Goal: Communication & Community: Share content

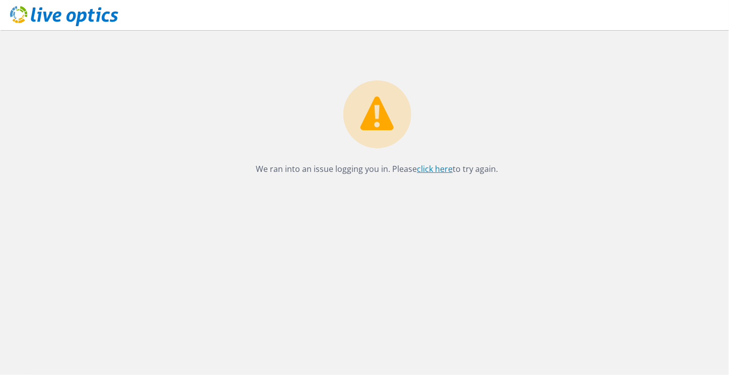
click at [442, 169] on link "click here" at bounding box center [435, 169] width 36 height 11
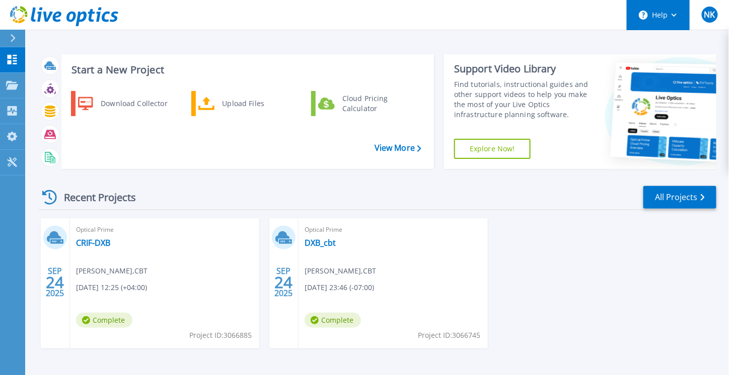
click at [675, 16] on icon at bounding box center [674, 16] width 6 height 4
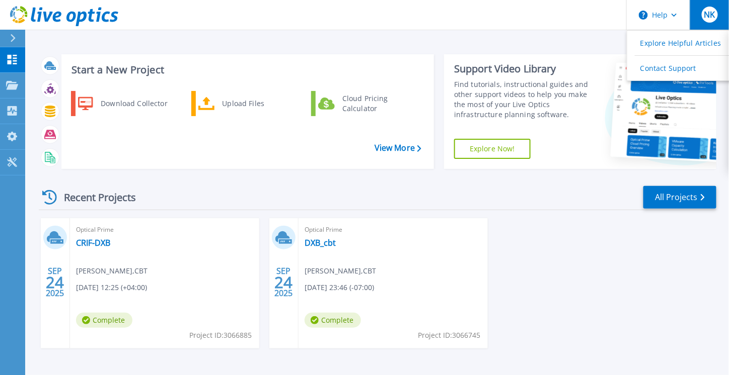
click at [696, 16] on button "NK" at bounding box center [708, 15] width 39 height 30
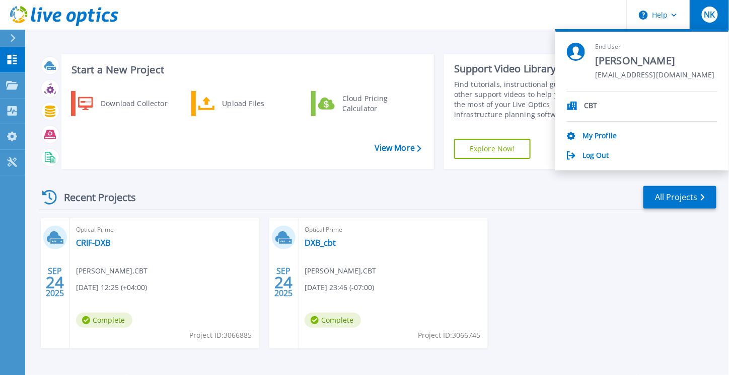
click at [169, 315] on div "Optical Prime CRIF-DXB Naveen Kuriakose , CBT 09/24/2025, 12:25 (+04:00) Comple…" at bounding box center [164, 283] width 189 height 130
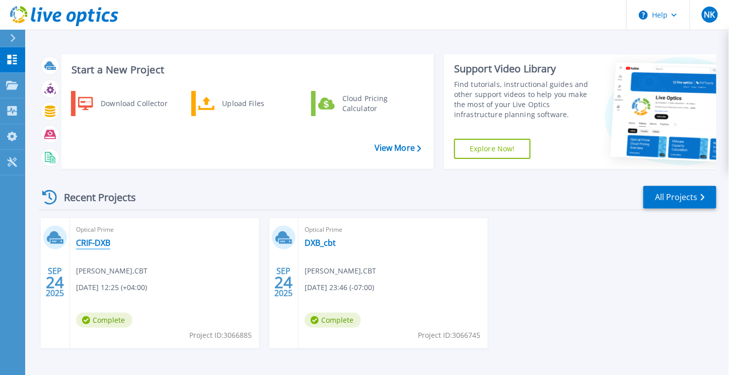
click at [104, 243] on link "CRIF-DXB" at bounding box center [93, 243] width 34 height 10
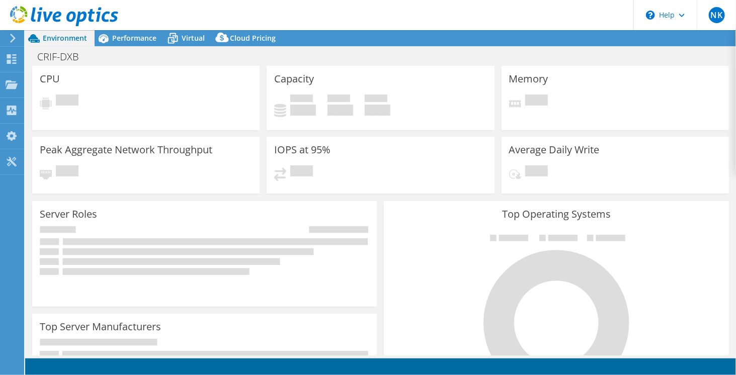
select select "USD"
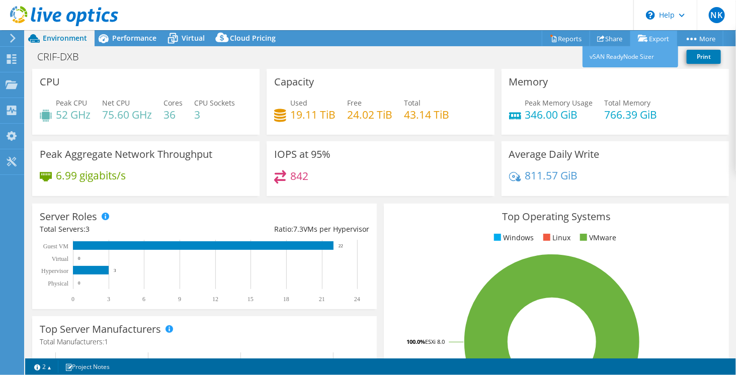
click at [660, 38] on link "Export" at bounding box center [653, 39] width 47 height 16
click at [615, 39] on link "Share" at bounding box center [610, 39] width 41 height 16
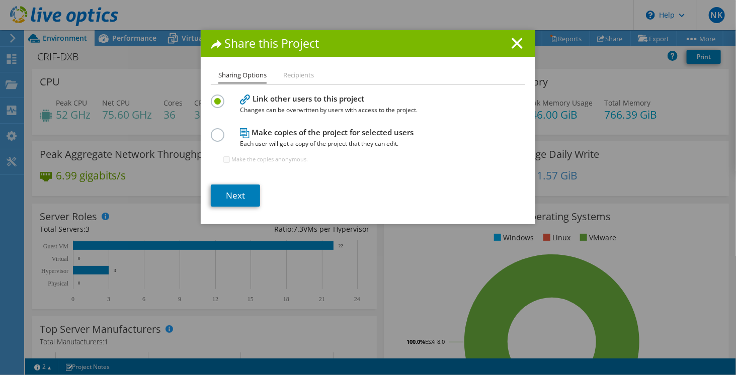
click at [212, 131] on label at bounding box center [220, 129] width 18 height 3
click at [0, 0] on input "radio" at bounding box center [0, 0] width 0 height 0
click at [217, 97] on label at bounding box center [220, 96] width 18 height 3
click at [0, 0] on input "radio" at bounding box center [0, 0] width 0 height 0
click at [302, 74] on li "Recipients" at bounding box center [298, 75] width 31 height 13
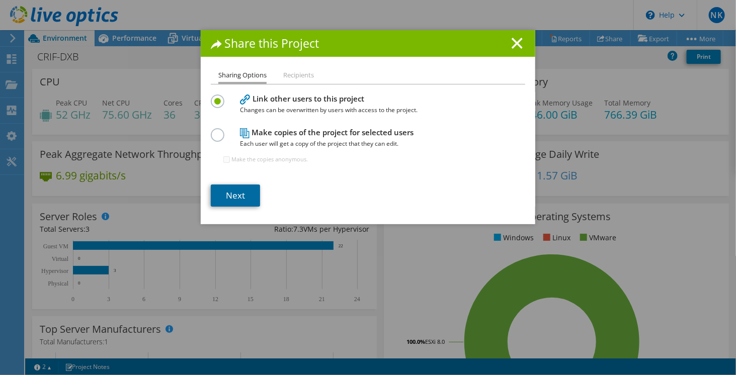
click at [245, 196] on link "Next" at bounding box center [235, 196] width 49 height 22
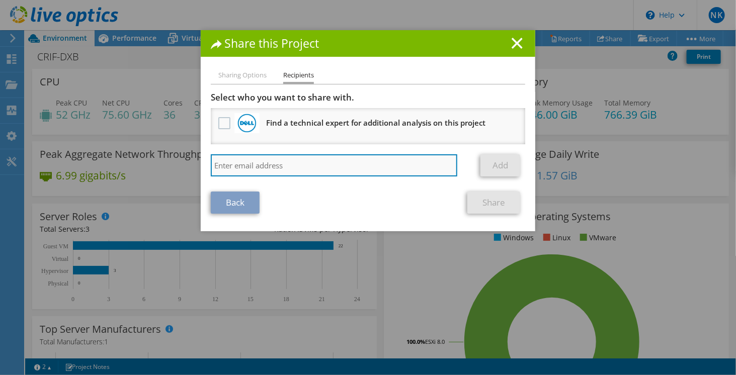
click at [234, 163] on input "search" at bounding box center [334, 165] width 247 height 22
type input "[EMAIL_ADDRESS][DOMAIN_NAME]"
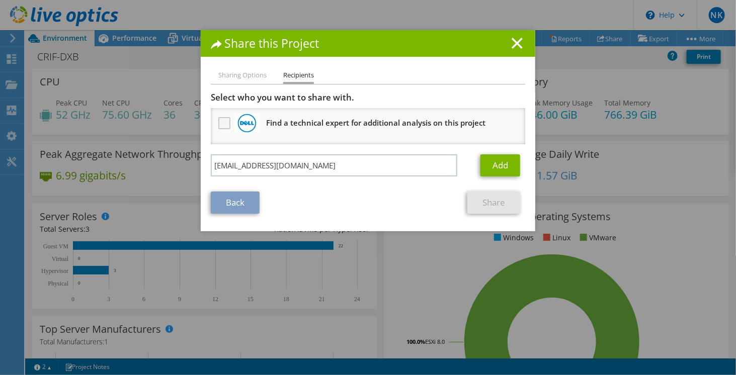
click at [222, 123] on label at bounding box center [225, 123] width 15 height 12
click at [0, 0] on input "checkbox" at bounding box center [0, 0] width 0 height 0
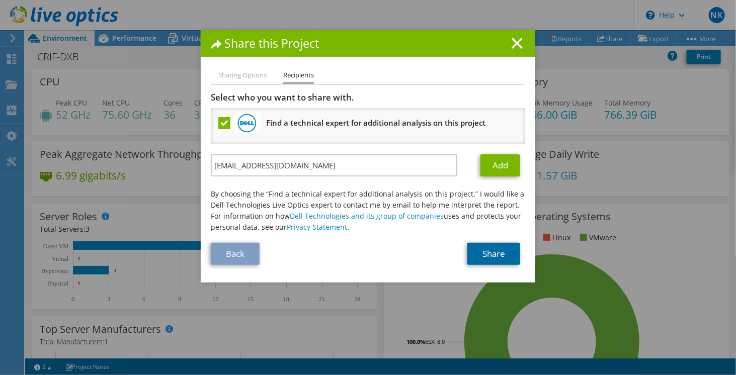
click at [484, 253] on link "Share" at bounding box center [493, 254] width 53 height 22
click at [218, 122] on label at bounding box center [225, 123] width 15 height 12
click at [0, 0] on input "checkbox" at bounding box center [0, 0] width 0 height 0
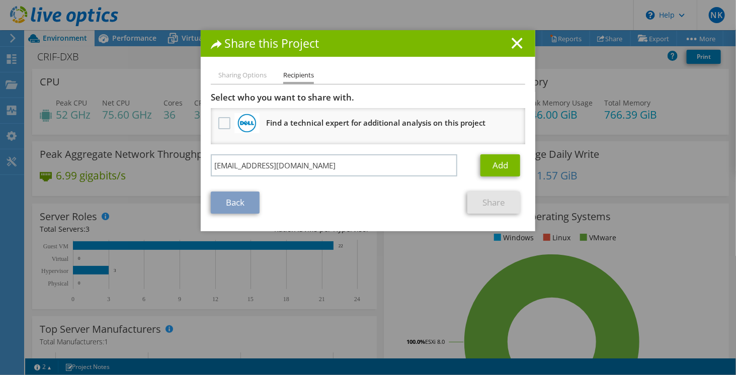
click at [310, 142] on li "Find a technical expert for additional analysis on this project" at bounding box center [368, 126] width 314 height 36
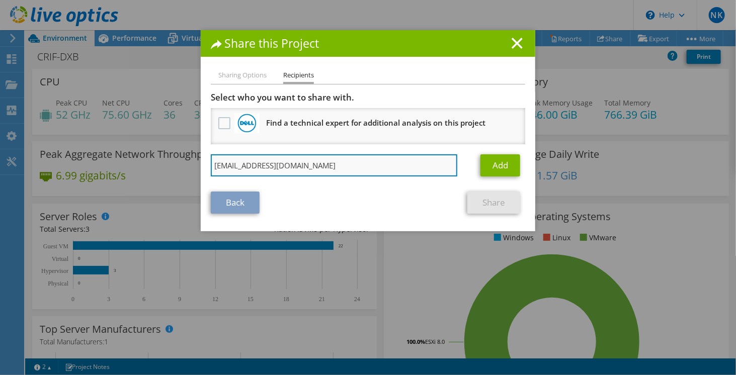
click at [309, 156] on input "[EMAIL_ADDRESS][DOMAIN_NAME]" at bounding box center [334, 165] width 247 height 22
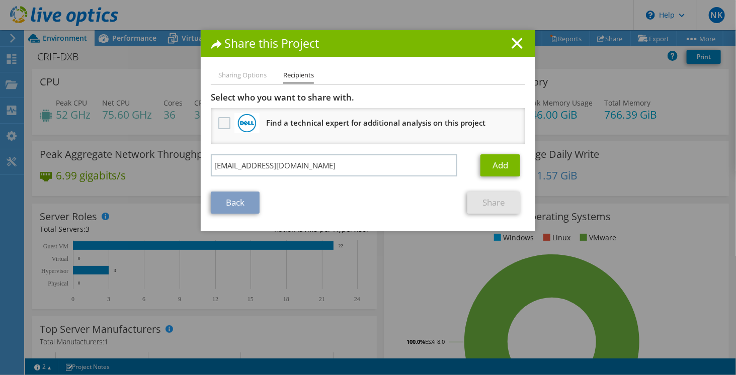
click at [220, 119] on label at bounding box center [225, 123] width 15 height 12
click at [0, 0] on input "checkbox" at bounding box center [0, 0] width 0 height 0
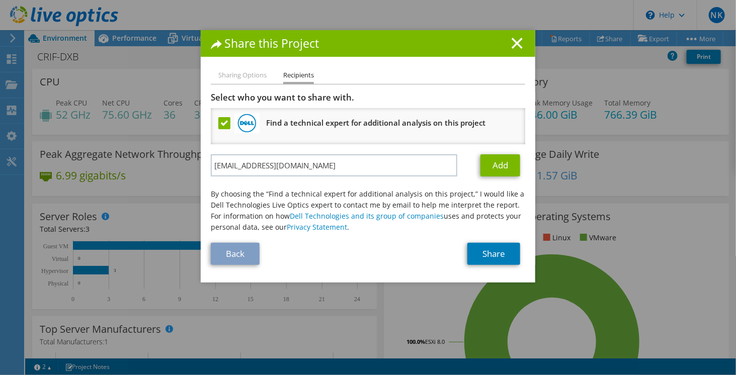
click at [220, 119] on label at bounding box center [225, 123] width 15 height 12
click at [0, 0] on input "checkbox" at bounding box center [0, 0] width 0 height 0
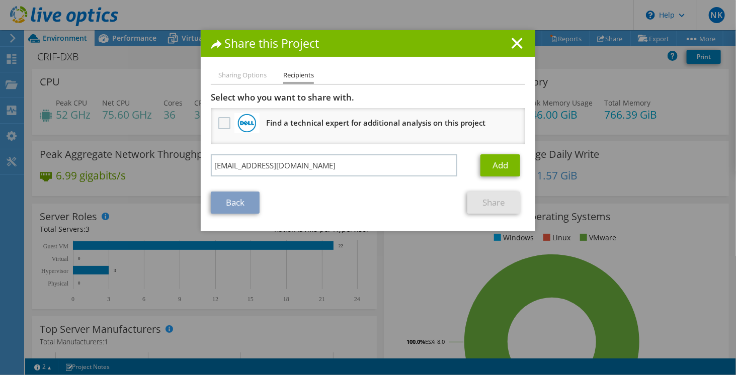
click at [220, 119] on label at bounding box center [225, 123] width 15 height 12
click at [0, 0] on input "checkbox" at bounding box center [0, 0] width 0 height 0
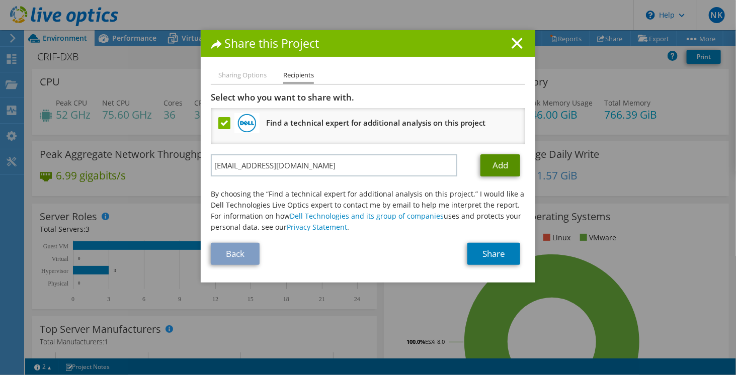
click at [492, 169] on link "Add" at bounding box center [501, 165] width 40 height 22
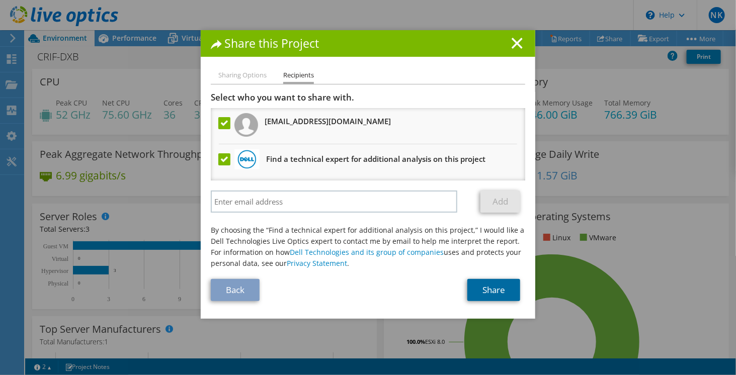
click at [492, 285] on link "Share" at bounding box center [493, 290] width 53 height 22
click at [485, 289] on link "Share" at bounding box center [493, 290] width 53 height 22
click at [485, 288] on link "Share" at bounding box center [493, 290] width 53 height 22
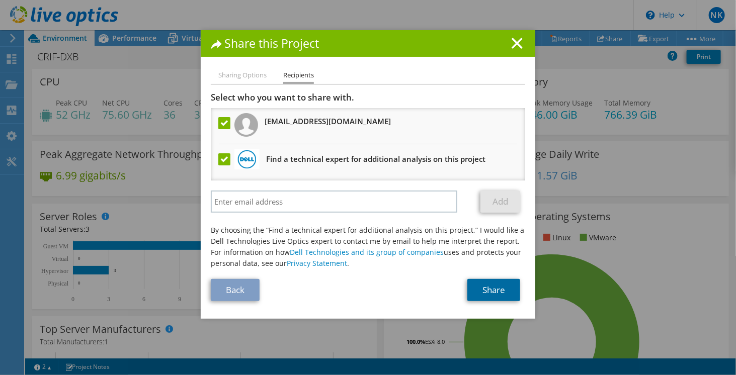
click at [485, 288] on link "Share" at bounding box center [493, 290] width 53 height 22
click at [484, 288] on link "Share" at bounding box center [493, 290] width 53 height 22
click at [220, 156] on label at bounding box center [225, 159] width 15 height 12
click at [0, 0] on input "checkbox" at bounding box center [0, 0] width 0 height 0
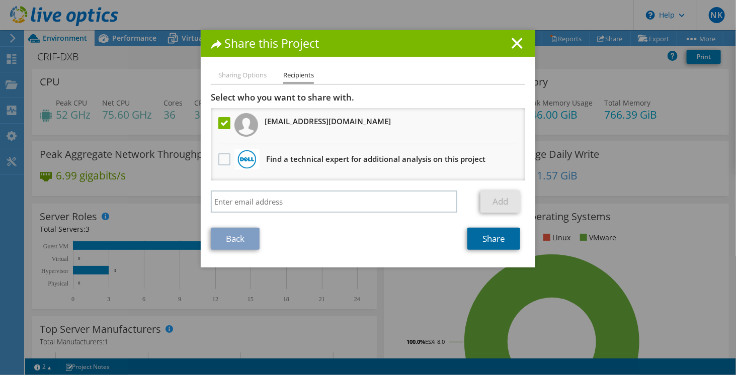
click at [497, 240] on link "Share" at bounding box center [493, 239] width 53 height 22
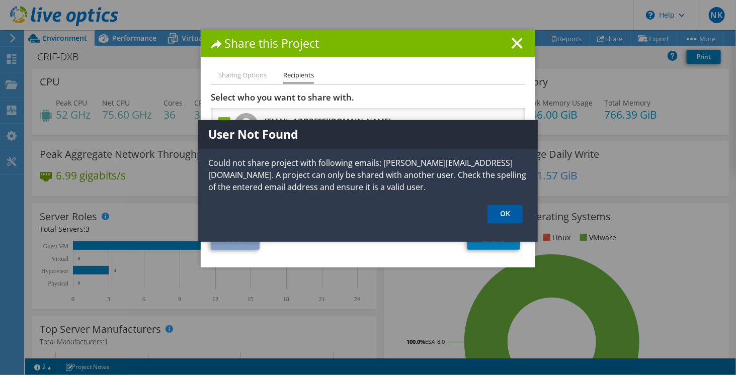
click at [499, 206] on link "OK" at bounding box center [505, 214] width 35 height 19
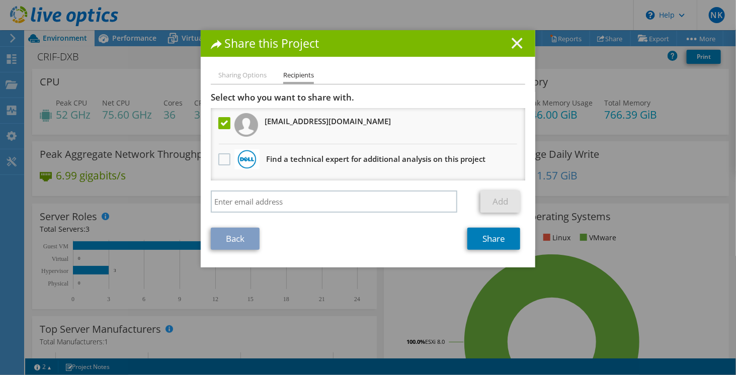
click at [512, 44] on icon at bounding box center [517, 43] width 11 height 11
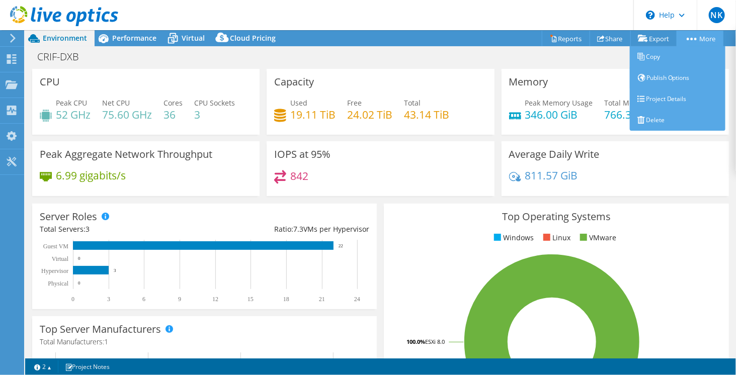
click at [707, 35] on link "More" at bounding box center [700, 39] width 47 height 16
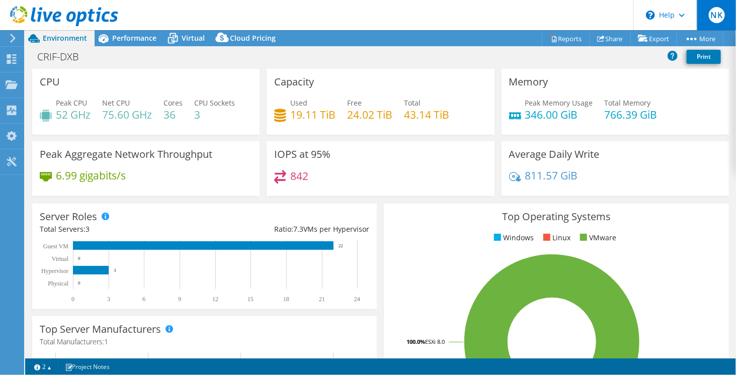
click at [723, 21] on span "NK" at bounding box center [717, 15] width 16 height 16
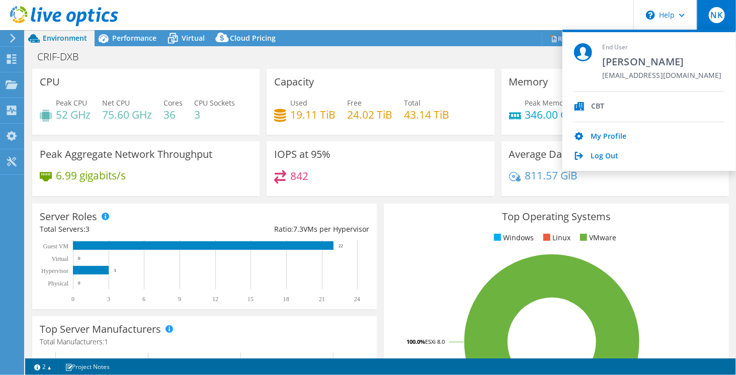
click at [481, 37] on div "Project Actions Project Actions Reports Share Export vSAN ReadyNode Sizer" at bounding box center [380, 38] width 711 height 16
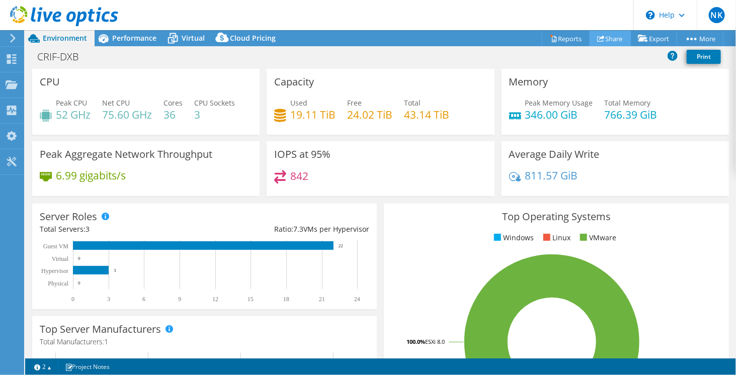
click at [601, 37] on link "Share" at bounding box center [610, 39] width 41 height 16
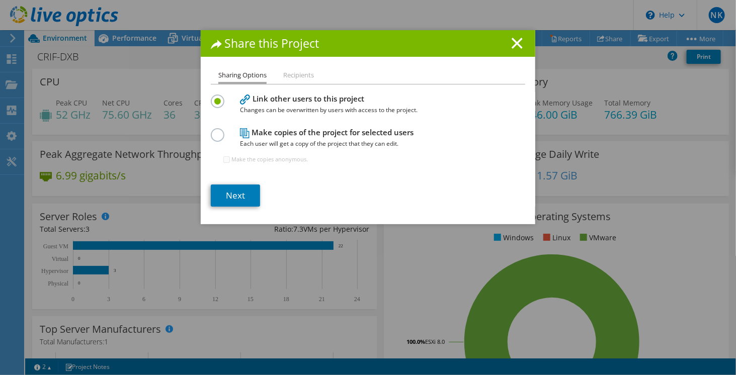
click at [312, 131] on h4 "Make copies of the project for selected users Each user will get a copy of the …" at bounding box center [366, 138] width 252 height 23
click at [213, 131] on label at bounding box center [220, 129] width 18 height 3
click at [0, 0] on input "radio" at bounding box center [0, 0] width 0 height 0
click at [223, 160] on input "Make the copies anonymous." at bounding box center [226, 159] width 7 height 7
checkbox input "true"
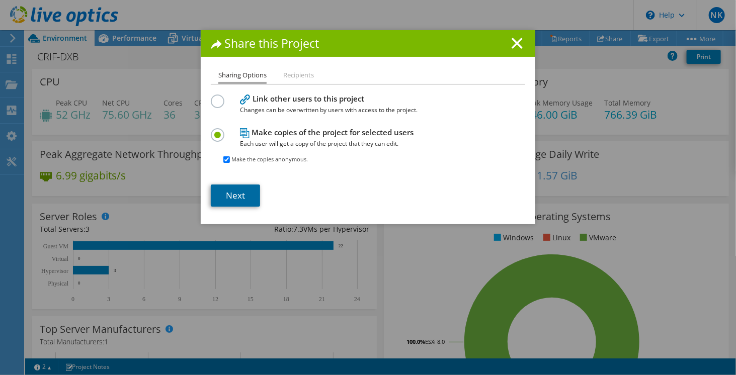
click at [241, 190] on link "Next" at bounding box center [235, 196] width 49 height 22
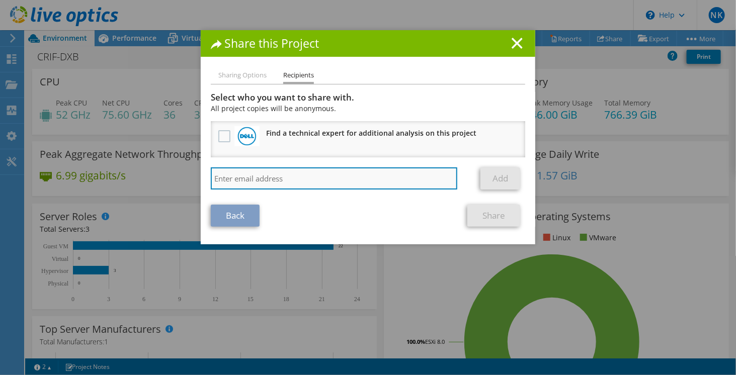
click at [236, 173] on input "search" at bounding box center [334, 179] width 247 height 22
type input "[EMAIL_ADDRESS][DOMAIN_NAME]"
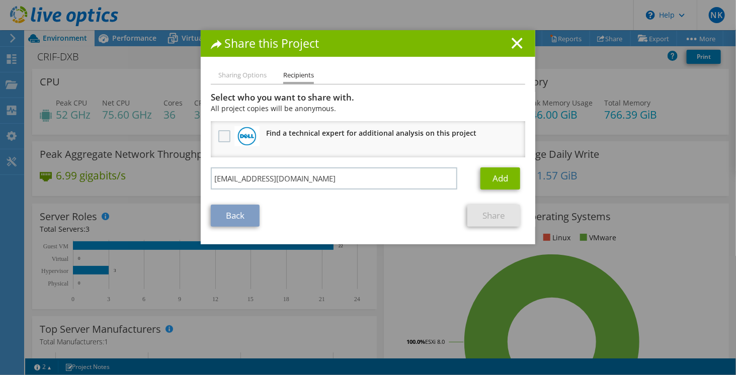
click at [223, 133] on label at bounding box center [225, 136] width 15 height 12
click at [0, 0] on input "checkbox" at bounding box center [0, 0] width 0 height 0
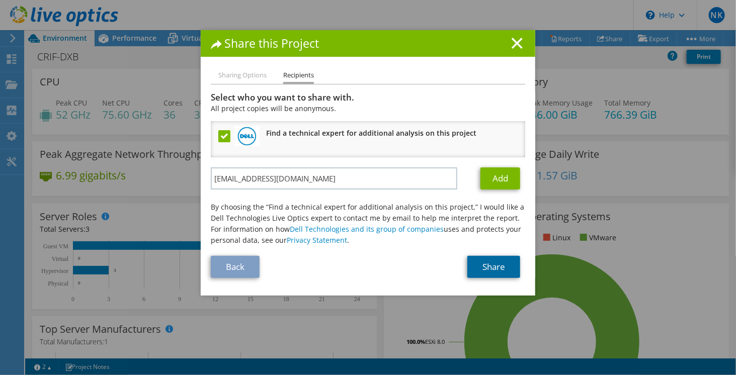
click at [488, 263] on link "Share" at bounding box center [493, 267] width 53 height 22
click at [223, 134] on label at bounding box center [225, 136] width 15 height 12
click at [0, 0] on input "checkbox" at bounding box center [0, 0] width 0 height 0
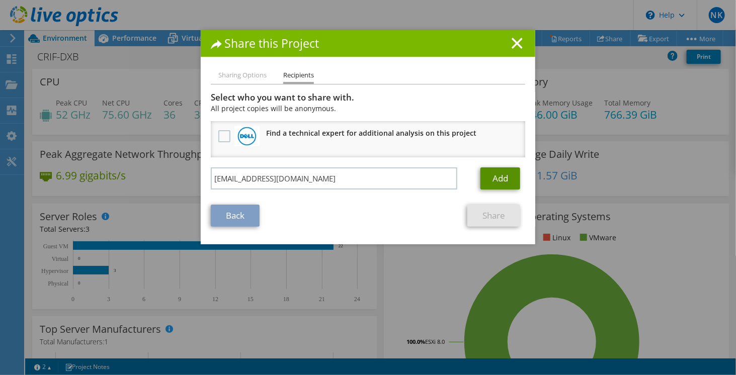
click at [490, 185] on link "Add" at bounding box center [501, 179] width 40 height 22
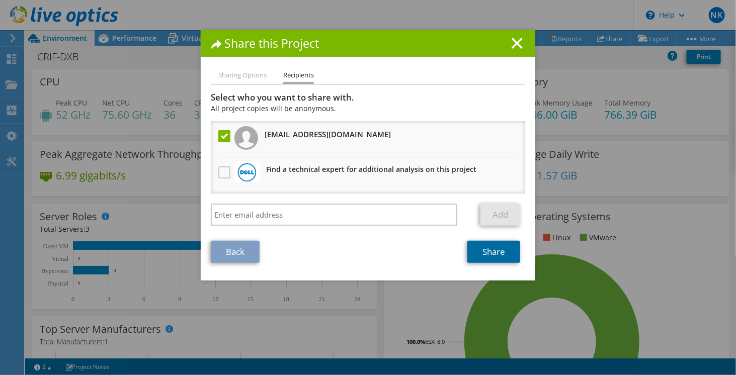
click at [500, 254] on link "Share" at bounding box center [493, 252] width 53 height 22
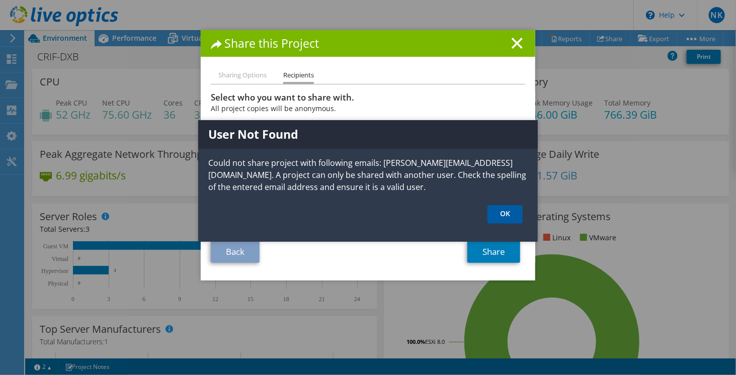
click at [499, 218] on link "OK" at bounding box center [505, 214] width 35 height 19
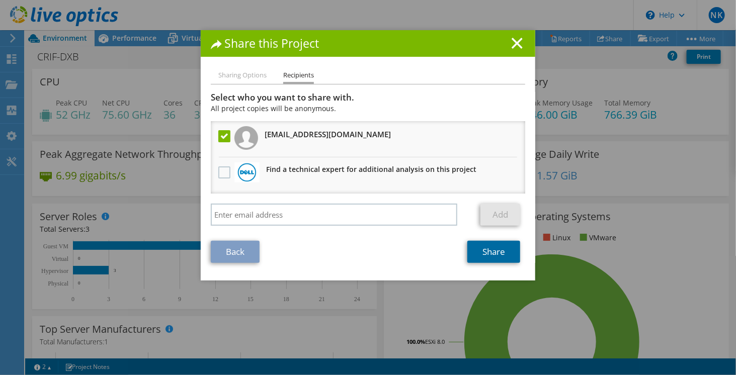
click at [481, 247] on link "Share" at bounding box center [493, 252] width 53 height 22
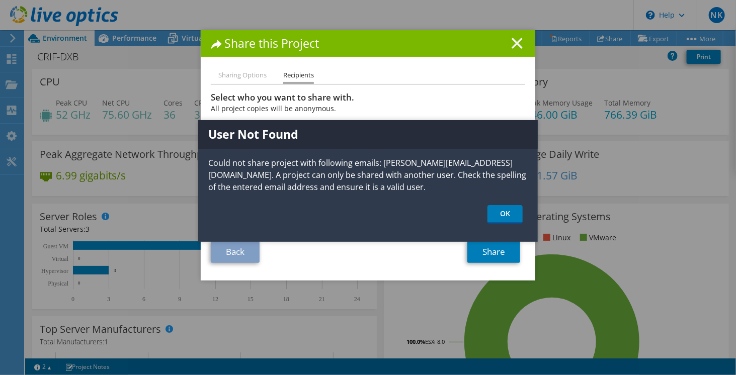
click at [513, 46] on icon at bounding box center [517, 43] width 11 height 11
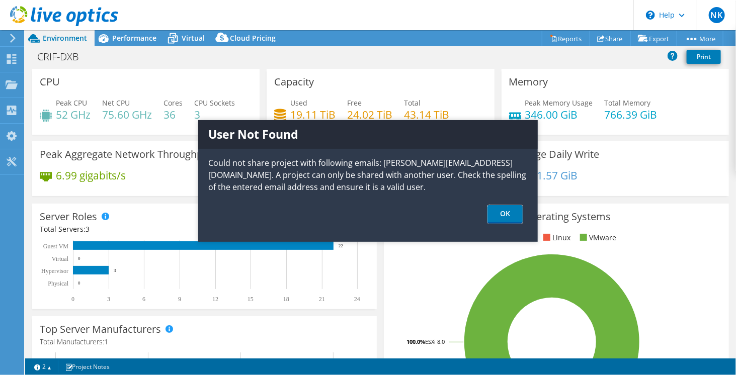
drag, startPoint x: 506, startPoint y: 210, endPoint x: 494, endPoint y: 202, distance: 14.1
click at [506, 210] on link "OK" at bounding box center [505, 214] width 35 height 19
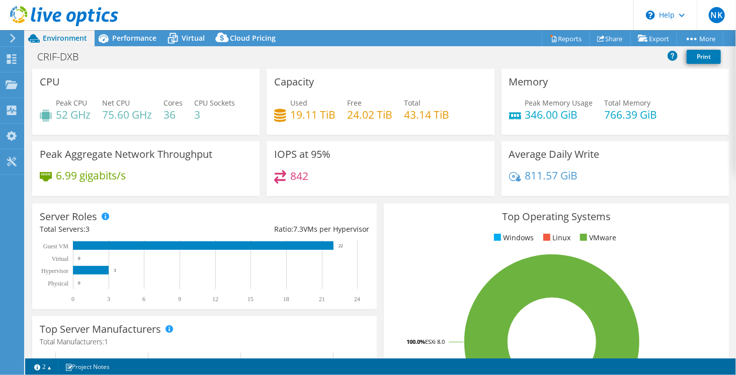
click at [274, 8] on header "NK End User Naveen Kuriakose naveen@cbt.ae CBT My Profile Log Out \n Help Explo…" at bounding box center [368, 15] width 736 height 30
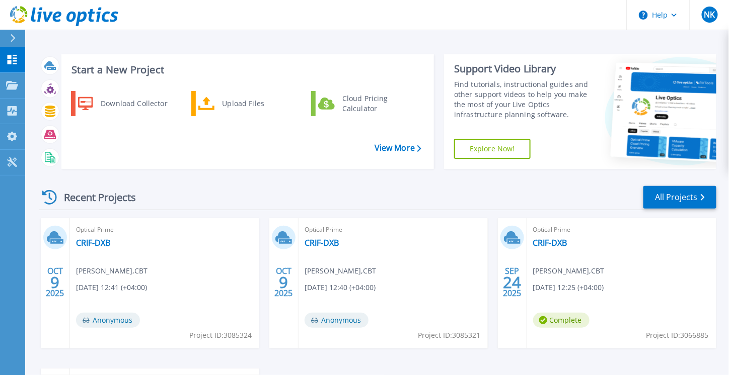
click at [168, 259] on div "Optical Prime CRIF-DXB [PERSON_NAME] , CBT [DATE] 12:41 (+04:00) Anonymous Proj…" at bounding box center [164, 283] width 189 height 130
drag, startPoint x: 105, startPoint y: 324, endPoint x: 308, endPoint y: 179, distance: 249.3
click at [308, 179] on div "Recent Projects All Projects OCT 9 2025 Optical Prime CRIF-DXB Naveen Kuriakose…" at bounding box center [377, 352] width 677 height 350
click at [14, 82] on icon at bounding box center [12, 85] width 12 height 9
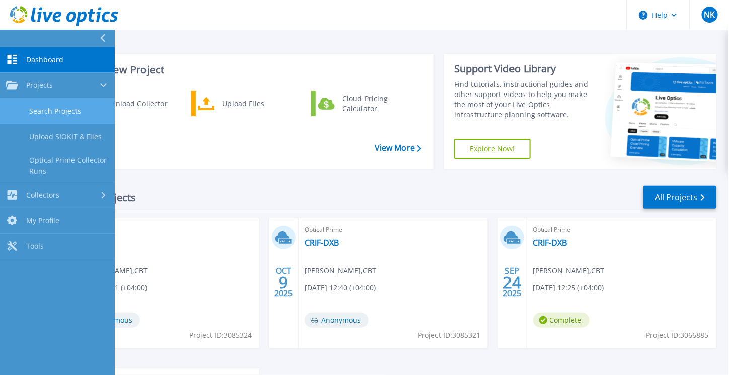
click at [67, 105] on link "Search Projects" at bounding box center [57, 112] width 115 height 26
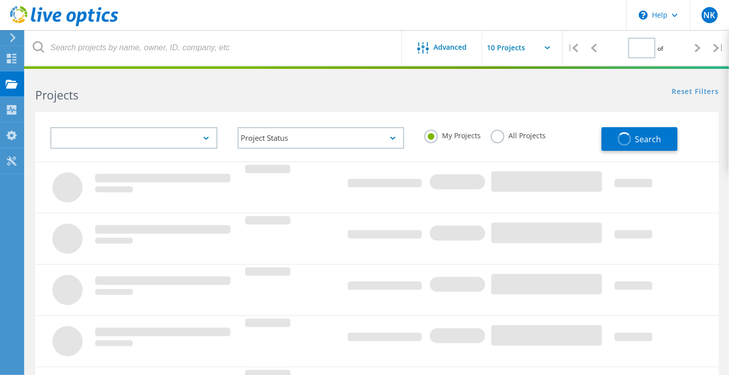
type input "1"
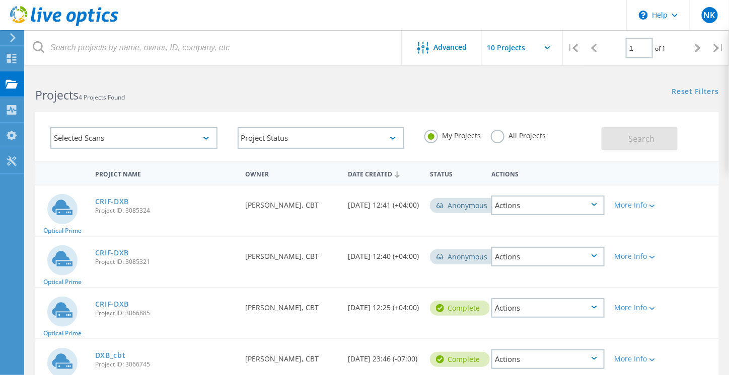
scroll to position [50, 0]
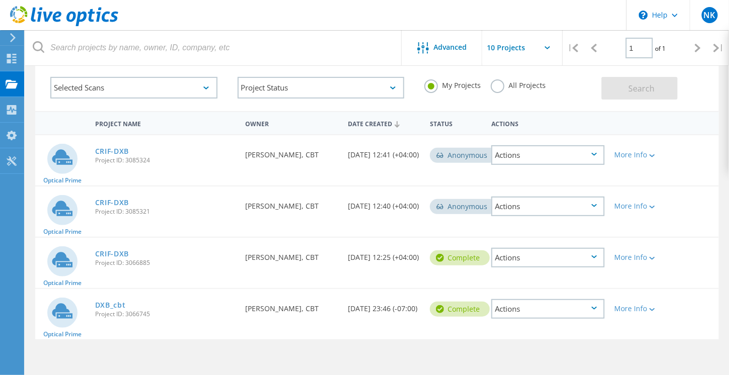
click at [597, 256] on div "Actions" at bounding box center [547, 258] width 113 height 20
click at [596, 256] on div "Project Details" at bounding box center [547, 251] width 111 height 16
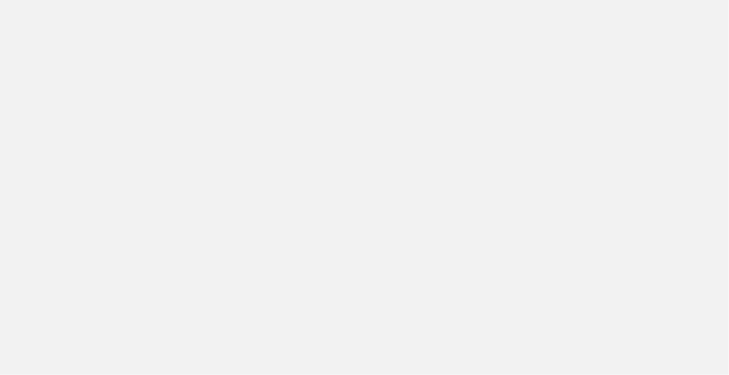
scroll to position [50, 0]
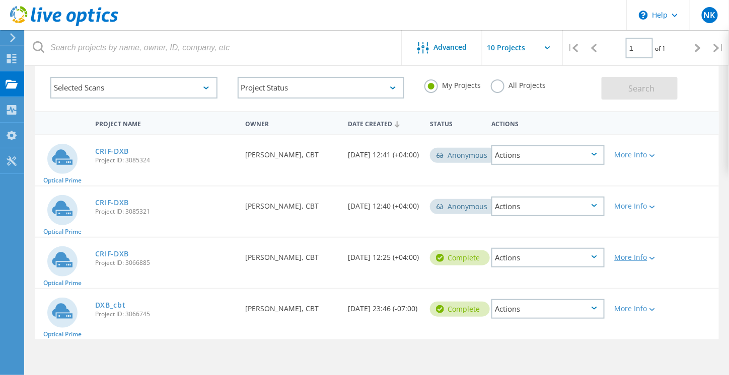
click at [653, 255] on div at bounding box center [651, 258] width 8 height 6
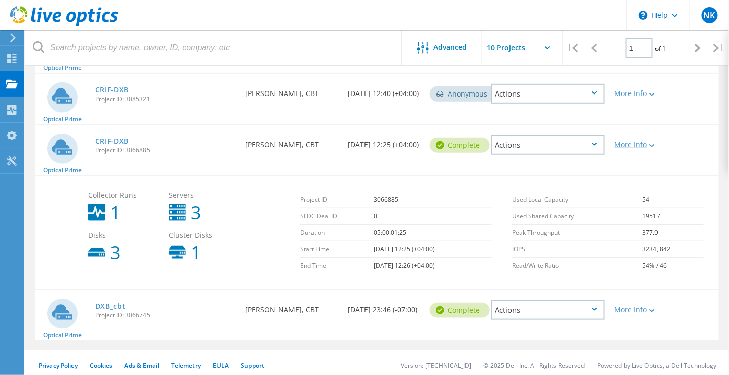
scroll to position [167, 0]
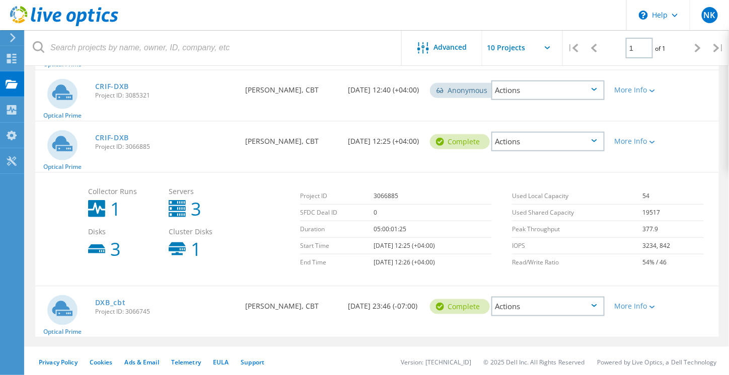
click at [596, 306] on div "Actions" at bounding box center [547, 307] width 113 height 20
click at [529, 312] on div "Share" at bounding box center [547, 315] width 111 height 16
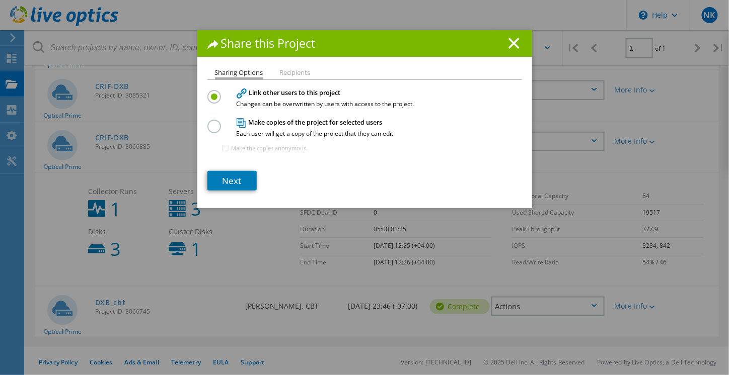
click at [213, 122] on label at bounding box center [216, 121] width 18 height 3
click at [0, 0] on input "radio" at bounding box center [0, 0] width 0 height 0
click at [229, 181] on link "Next" at bounding box center [231, 181] width 49 height 20
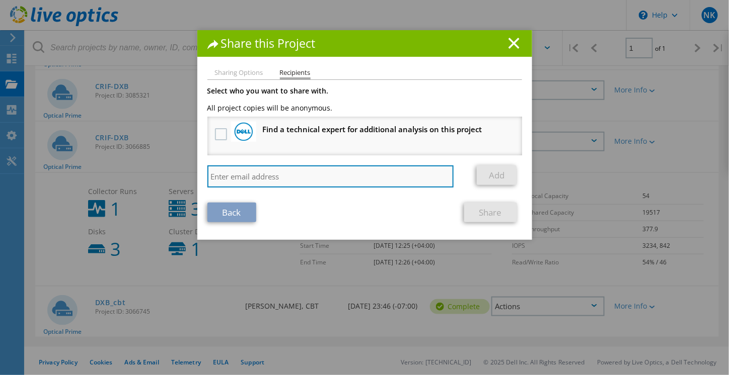
click at [254, 171] on input "search" at bounding box center [330, 177] width 247 height 22
type input "je"
click at [188, 172] on div "Share this Project Sharing Options Recipients Link other users to this project …" at bounding box center [364, 202] width 729 height 345
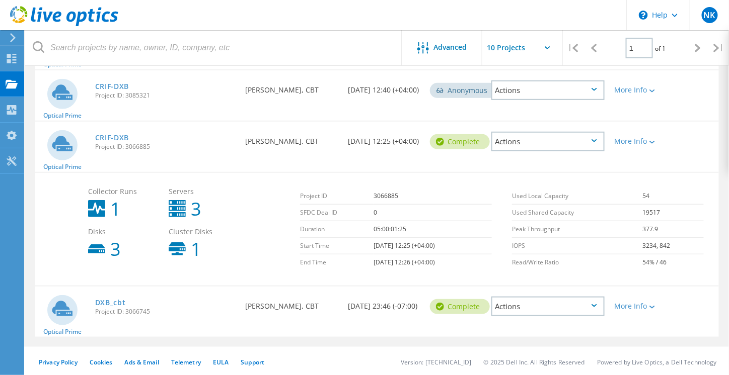
click at [594, 141] on div "Actions" at bounding box center [547, 142] width 113 height 20
click at [579, 147] on div "Share" at bounding box center [547, 150] width 111 height 16
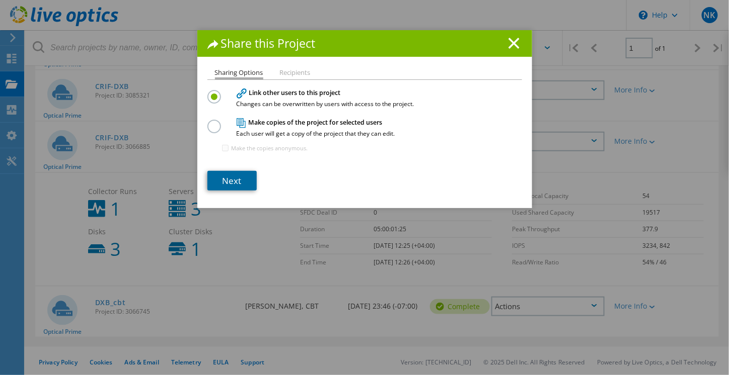
click at [227, 183] on link "Next" at bounding box center [231, 181] width 49 height 20
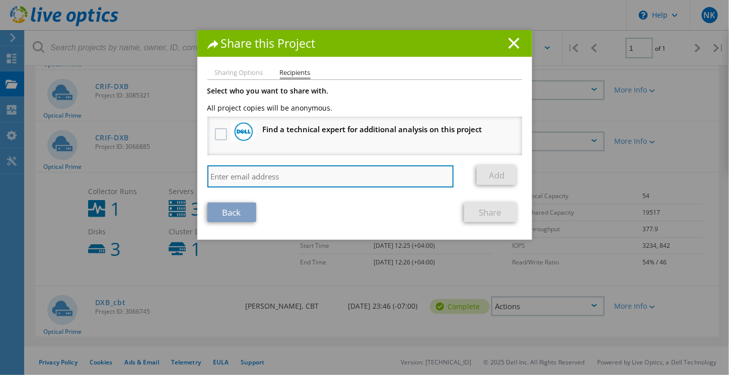
click at [224, 172] on input "search" at bounding box center [330, 177] width 247 height 22
paste input "[PERSON_NAME][EMAIL_ADDRESS][DOMAIN_NAME]"
type input "[PERSON_NAME][EMAIL_ADDRESS][DOMAIN_NAME]"
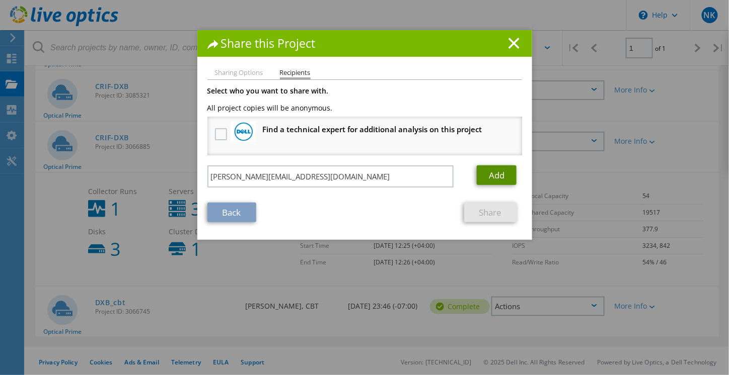
click at [477, 176] on link "Add" at bounding box center [496, 176] width 40 height 20
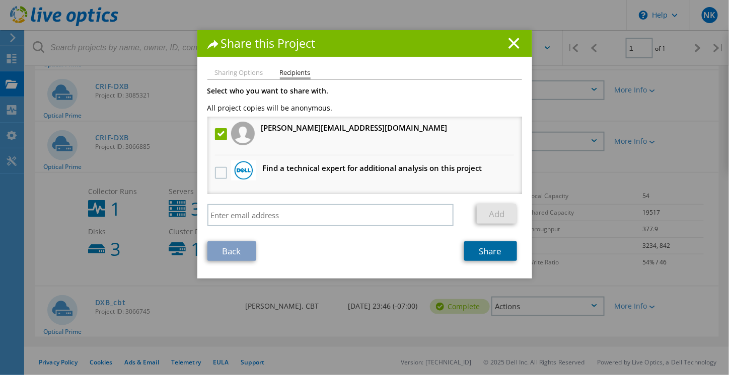
click at [487, 247] on link "Share" at bounding box center [490, 252] width 53 height 20
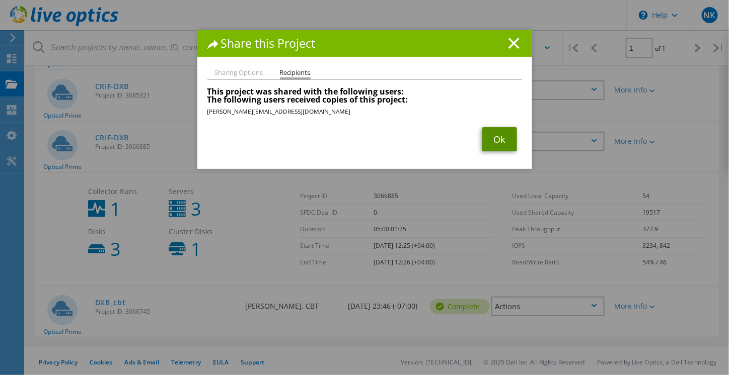
click at [486, 145] on link "Ok" at bounding box center [499, 139] width 35 height 24
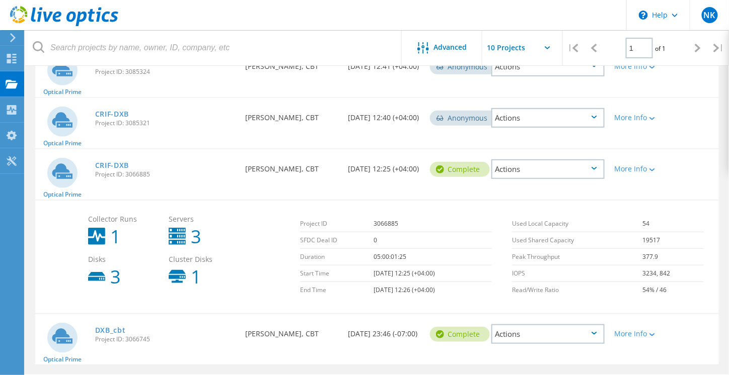
scroll to position [151, 0]
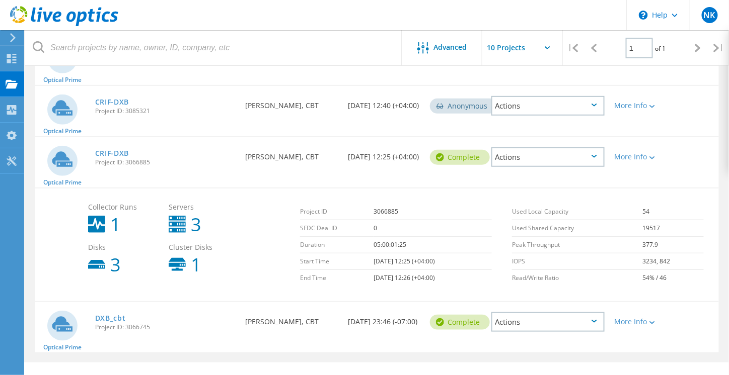
click at [596, 155] on icon at bounding box center [594, 156] width 6 height 3
click at [546, 164] on div "Share" at bounding box center [547, 165] width 111 height 16
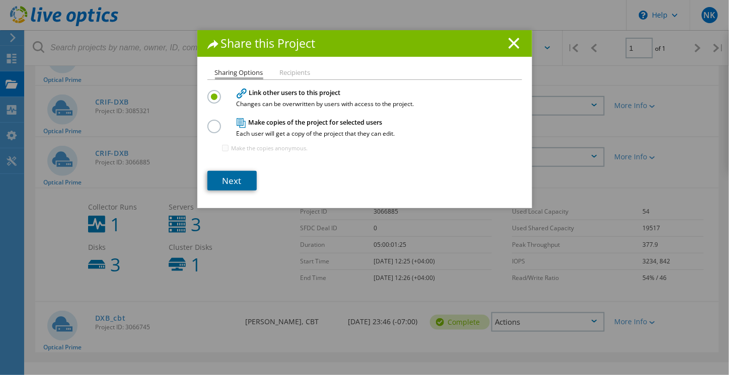
click at [234, 182] on link "Next" at bounding box center [231, 181] width 49 height 20
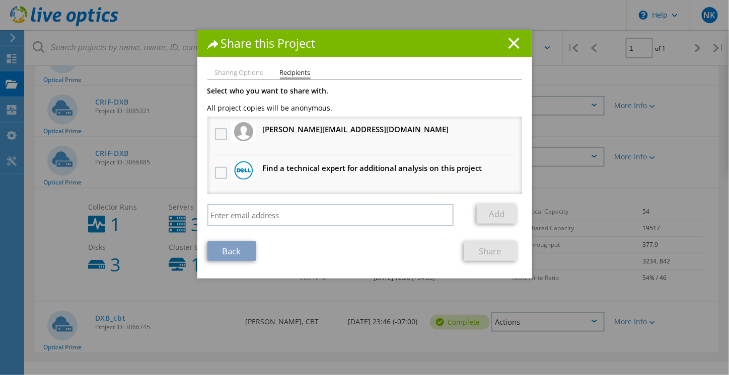
click at [220, 134] on label at bounding box center [222, 134] width 15 height 12
click at [0, 0] on input "checkbox" at bounding box center [0, 0] width 0 height 0
click at [220, 134] on label at bounding box center [222, 134] width 15 height 12
click at [0, 0] on input "checkbox" at bounding box center [0, 0] width 0 height 0
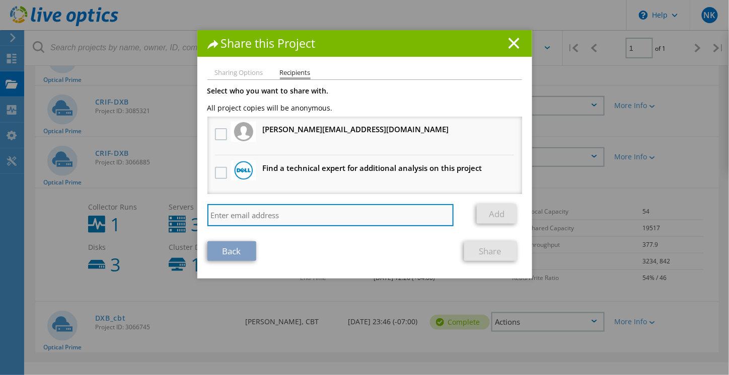
click at [225, 216] on input "search" at bounding box center [330, 215] width 247 height 22
click at [239, 213] on input "[EMAIL_ADDRESS][DOMAIN_NAME]" at bounding box center [330, 215] width 247 height 22
click at [267, 219] on input "rajesh@cloudboxtechnolagys [DOMAIN_NAME]" at bounding box center [330, 215] width 247 height 22
click at [269, 214] on input "rajesh@cloudbox technology [DOMAIN_NAME]" at bounding box center [330, 215] width 247 height 22
click at [307, 213] on input "rajesh@cloudboxtechnology [DOMAIN_NAME]" at bounding box center [330, 215] width 247 height 22
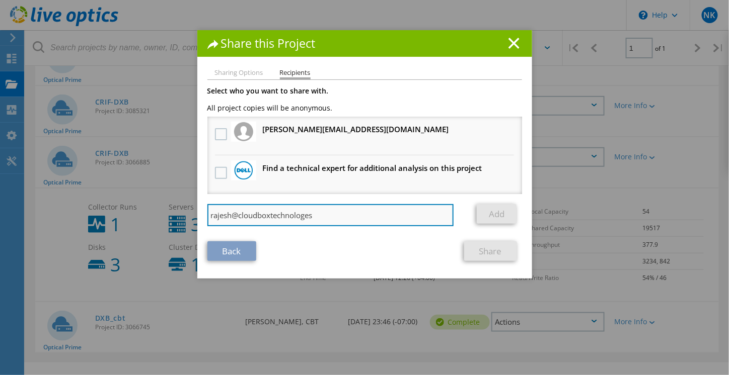
click at [266, 213] on input "rajesh@cloudboxtechnologes" at bounding box center [330, 215] width 247 height 22
click at [269, 214] on input "rajesh@cloudbox [DOMAIN_NAME]" at bounding box center [330, 215] width 247 height 22
type input "[EMAIL_ADDRESS][DOMAIN_NAME]"
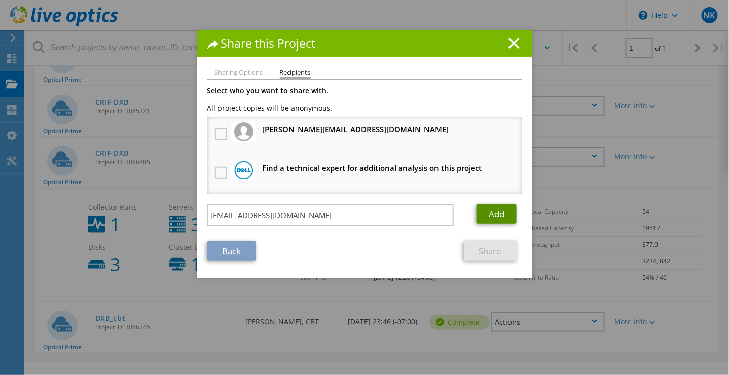
click at [493, 209] on link "Add" at bounding box center [496, 214] width 40 height 20
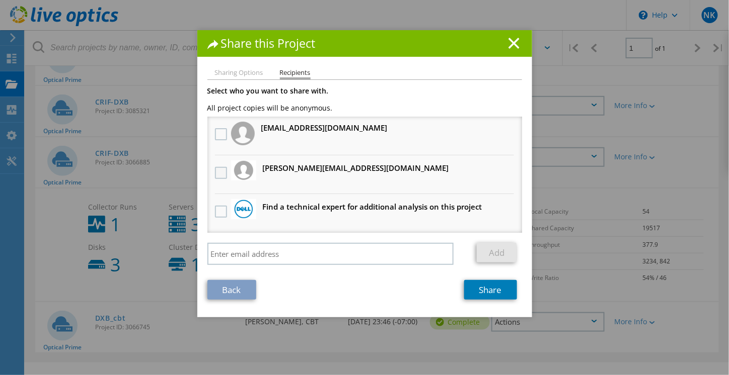
click at [219, 174] on label at bounding box center [222, 173] width 15 height 12
click at [0, 0] on input "checkbox" at bounding box center [0, 0] width 0 height 0
click at [475, 287] on link "Share" at bounding box center [490, 290] width 53 height 20
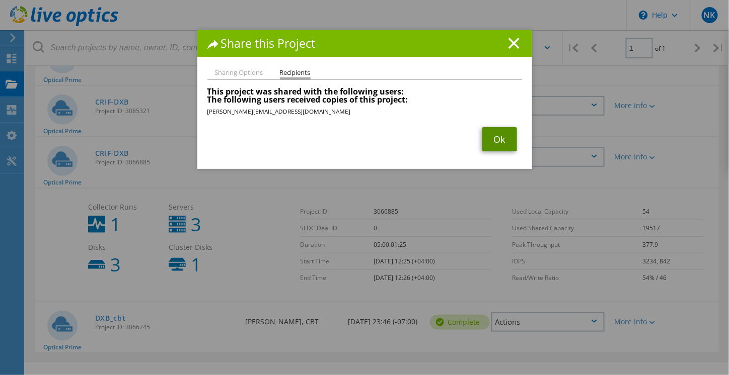
click at [494, 140] on link "Ok" at bounding box center [499, 139] width 35 height 24
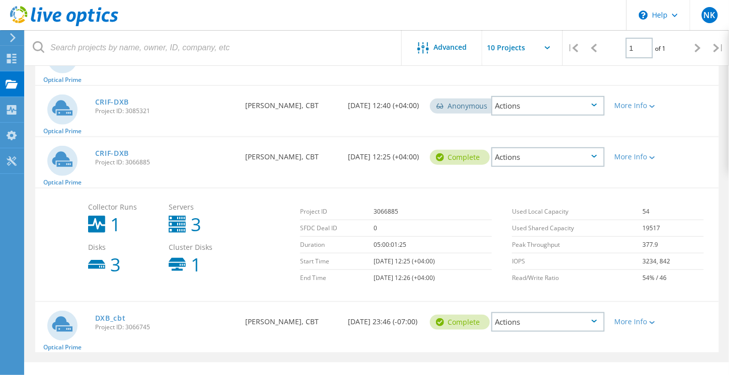
click at [591, 153] on div "Actions" at bounding box center [547, 157] width 113 height 20
click at [548, 160] on div "Share" at bounding box center [547, 165] width 111 height 16
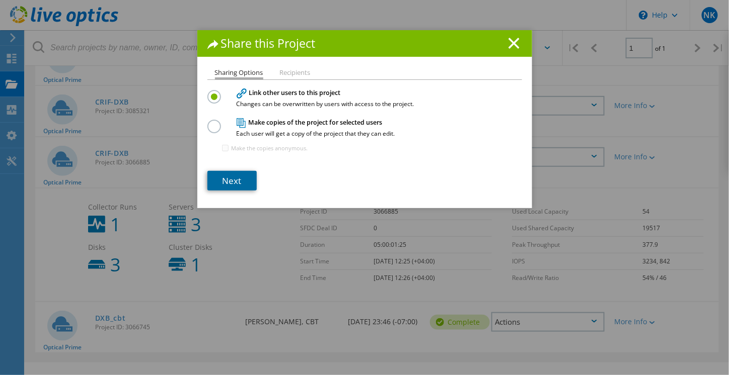
click at [249, 176] on link "Next" at bounding box center [231, 181] width 49 height 20
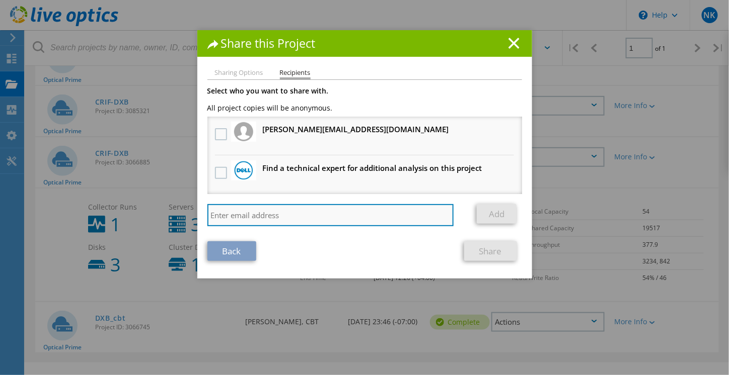
click at [405, 215] on input "search" at bounding box center [330, 215] width 247 height 22
click at [286, 216] on input "ra" at bounding box center [330, 215] width 247 height 22
drag, startPoint x: 301, startPoint y: 214, endPoint x: 269, endPoint y: 210, distance: 32.9
click at [269, 210] on input "[PERSON_NAME]" at bounding box center [330, 215] width 247 height 22
paste input "Cloud Box Technologies"
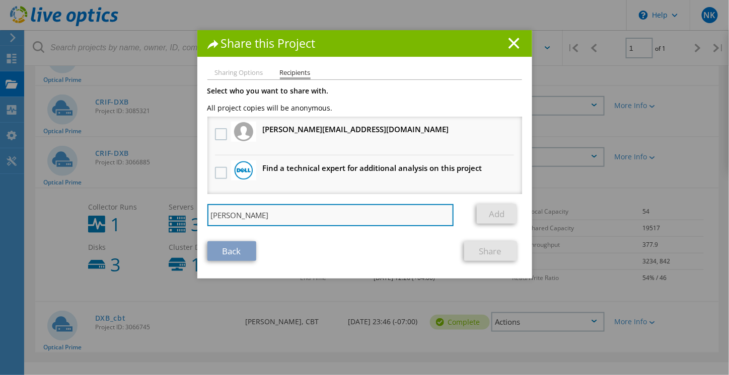
click at [379, 214] on input "[PERSON_NAME]" at bounding box center [330, 215] width 247 height 22
type input "[PERSON_NAME][EMAIL_ADDRESS][DOMAIN_NAME]"
drag, startPoint x: 358, startPoint y: 215, endPoint x: 183, endPoint y: 215, distance: 175.1
click at [183, 215] on div "Share this Project Sharing Options Recipients Link other users to this project …" at bounding box center [364, 202] width 729 height 345
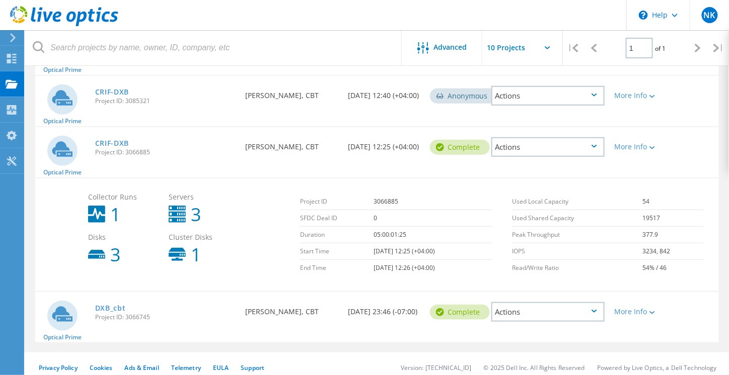
scroll to position [167, 0]
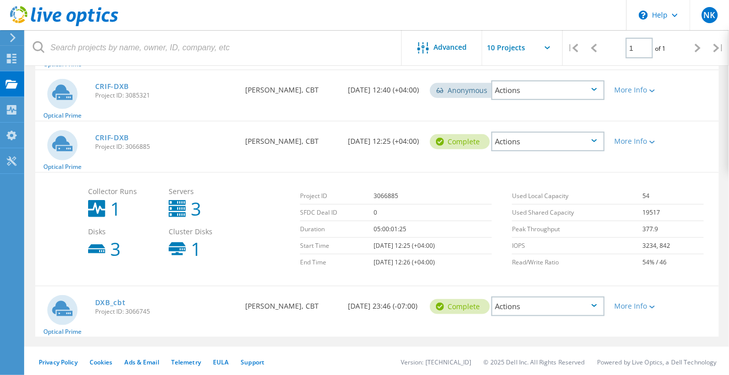
click at [597, 141] on div "Actions" at bounding box center [547, 142] width 113 height 20
click at [550, 146] on div "Share" at bounding box center [547, 150] width 111 height 16
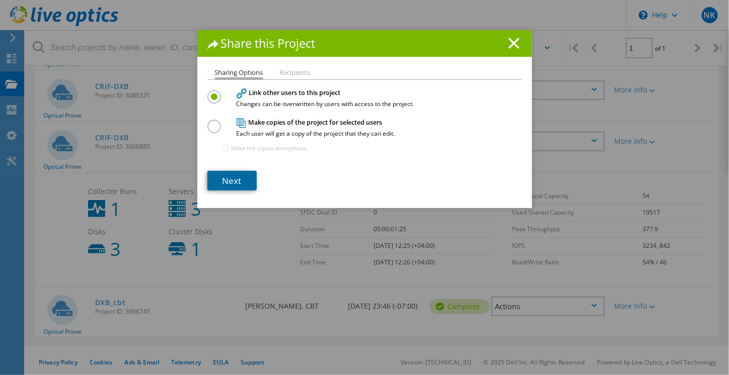
click at [236, 177] on link "Next" at bounding box center [231, 181] width 49 height 20
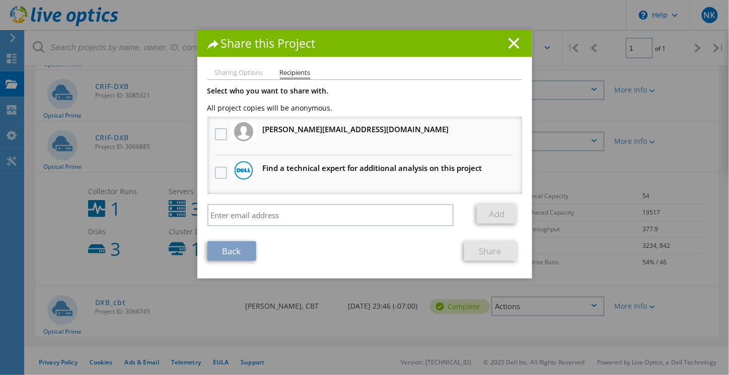
click at [360, 125] on li "[PERSON_NAME][EMAIL_ADDRESS][DOMAIN_NAME] Will receive an anonymous copy" at bounding box center [364, 136] width 314 height 39
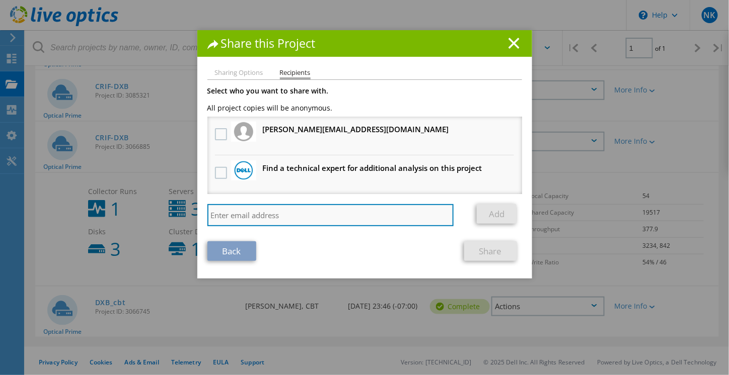
click at [225, 220] on input "search" at bounding box center [330, 215] width 247 height 22
type input "[PERSON_NAME][EMAIL_ADDRESS][DOMAIN_NAME]"
drag, startPoint x: 323, startPoint y: 216, endPoint x: 189, endPoint y: 214, distance: 133.9
click at [189, 215] on div "Share this Project Sharing Options Recipients Link other users to this project …" at bounding box center [364, 202] width 729 height 345
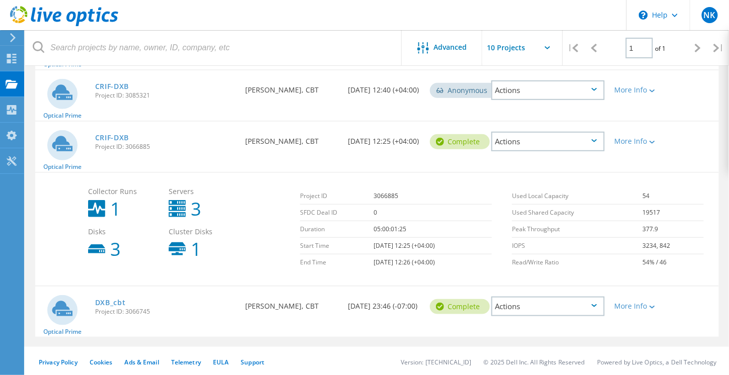
click at [595, 139] on icon at bounding box center [594, 140] width 6 height 3
click at [550, 151] on div "Share" at bounding box center [547, 150] width 111 height 16
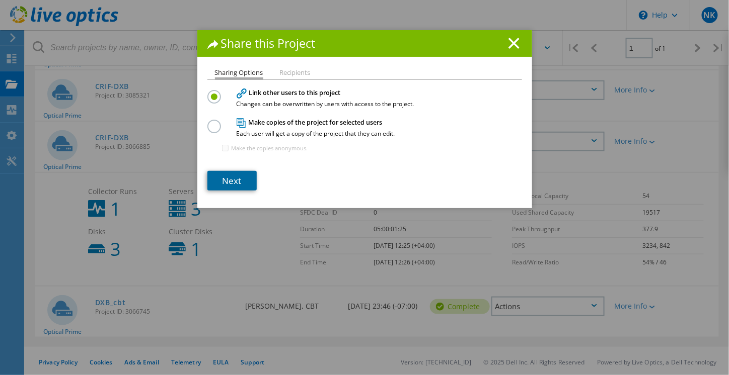
click at [231, 182] on link "Next" at bounding box center [231, 181] width 49 height 20
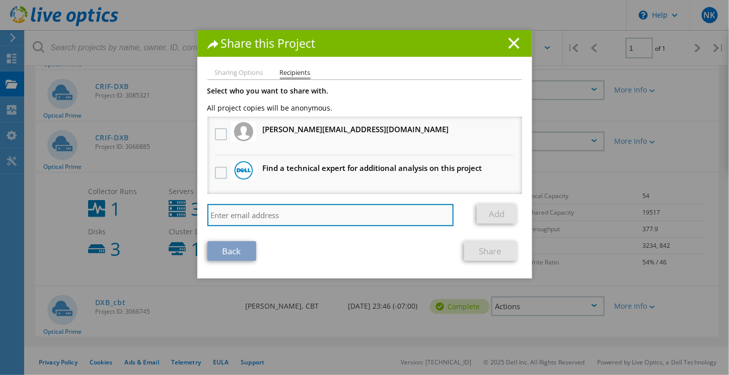
click at [333, 211] on input "search" at bounding box center [330, 215] width 247 height 22
type input "[PERSON_NAME][EMAIL_ADDRESS][DOMAIN_NAME]"
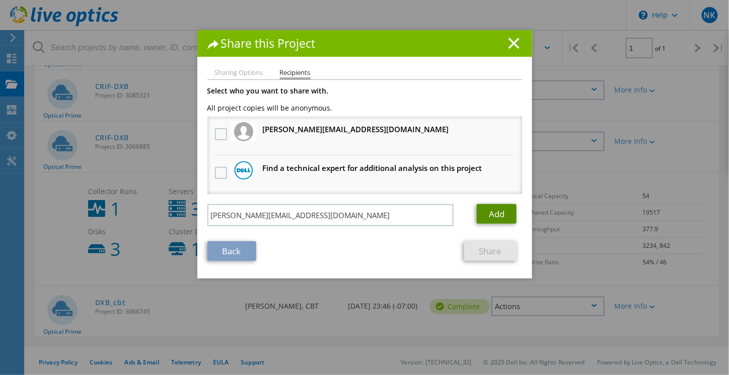
click at [492, 214] on link "Add" at bounding box center [496, 214] width 40 height 20
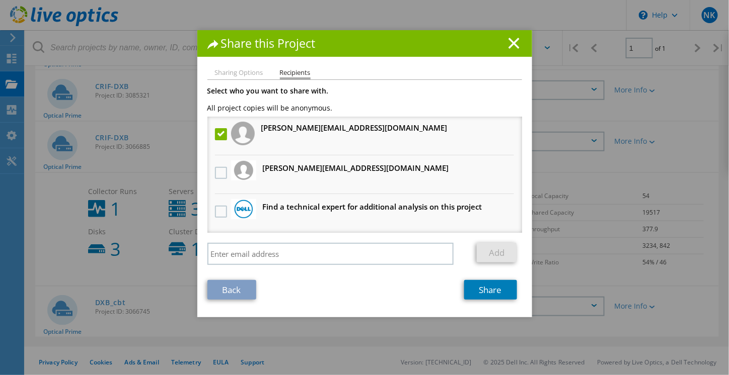
click at [216, 134] on label at bounding box center [222, 134] width 15 height 12
click at [0, 0] on input "checkbox" at bounding box center [0, 0] width 0 height 0
click at [216, 134] on label at bounding box center [222, 134] width 15 height 12
click at [0, 0] on input "checkbox" at bounding box center [0, 0] width 0 height 0
click at [479, 286] on link "Share" at bounding box center [490, 290] width 53 height 20
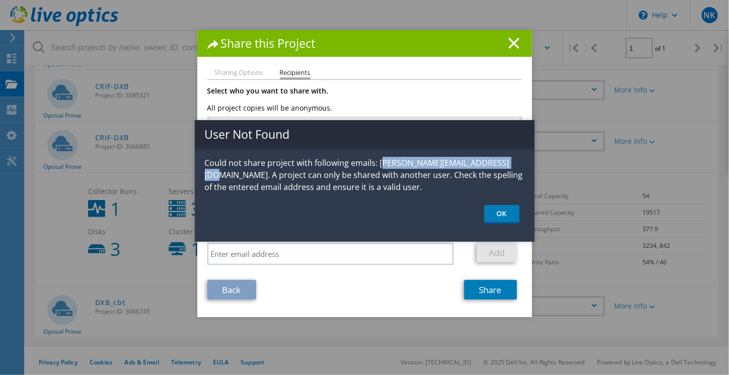
drag, startPoint x: 379, startPoint y: 164, endPoint x: 508, endPoint y: 164, distance: 128.3
click at [508, 164] on p "Could not share project with following emails: [PERSON_NAME][EMAIL_ADDRESS][DOM…" at bounding box center [365, 175] width 340 height 36
click at [371, 162] on p "Could not share project with following emails: [PERSON_NAME][EMAIL_ADDRESS][DOM…" at bounding box center [365, 175] width 340 height 36
drag, startPoint x: 377, startPoint y: 165, endPoint x: 489, endPoint y: 162, distance: 112.2
click at [492, 164] on p "Could not share project with following emails: [PERSON_NAME][EMAIL_ADDRESS][DOM…" at bounding box center [365, 175] width 340 height 36
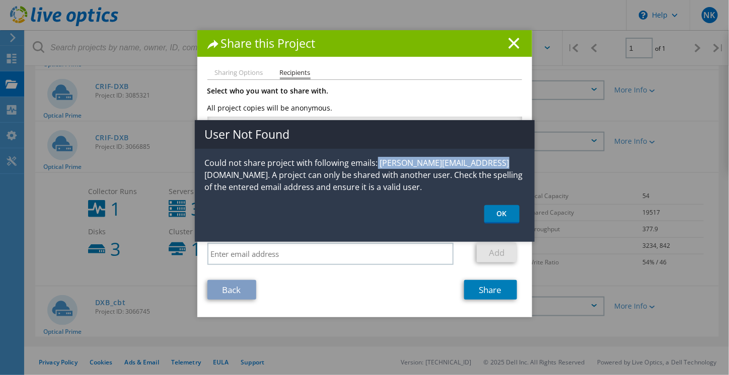
copy p "[PERSON_NAME]."
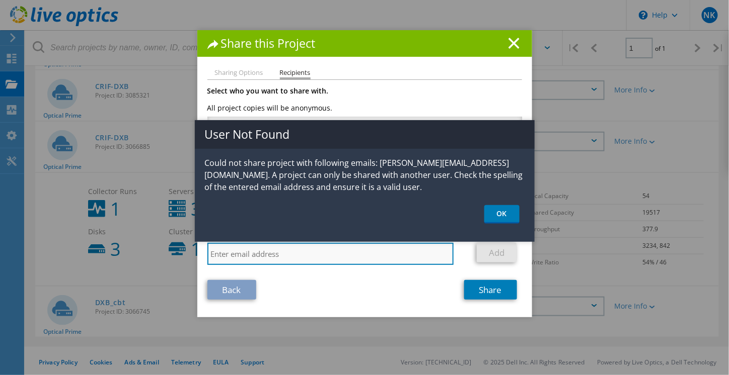
click at [296, 256] on input "search" at bounding box center [330, 254] width 247 height 22
paste input "[PERSON_NAME]."
type input "[PERSON_NAME][EMAIL_ADDRESS][DOMAIN_NAME]"
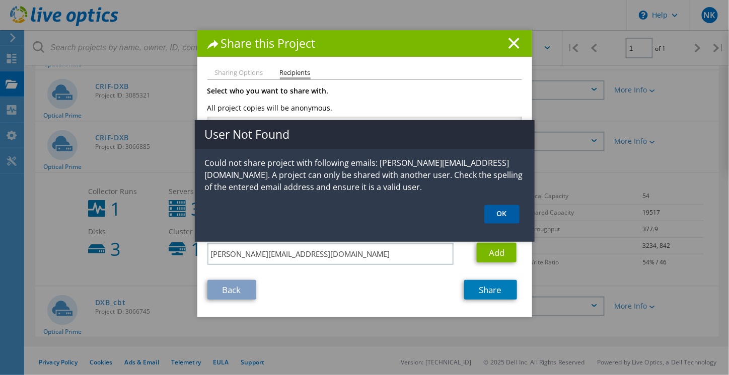
click at [512, 213] on link "OK" at bounding box center [501, 214] width 35 height 19
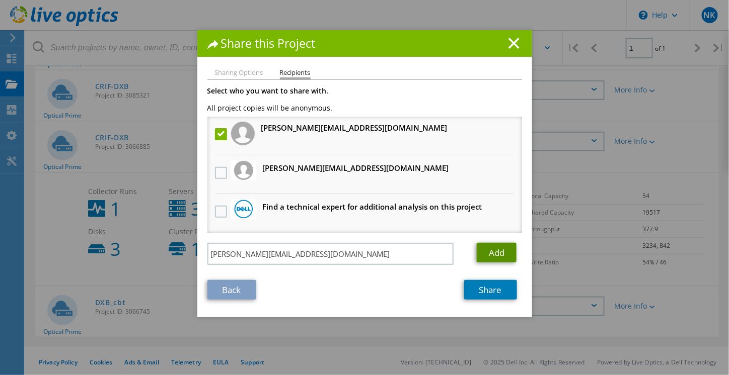
click at [504, 245] on link "Add" at bounding box center [496, 253] width 40 height 20
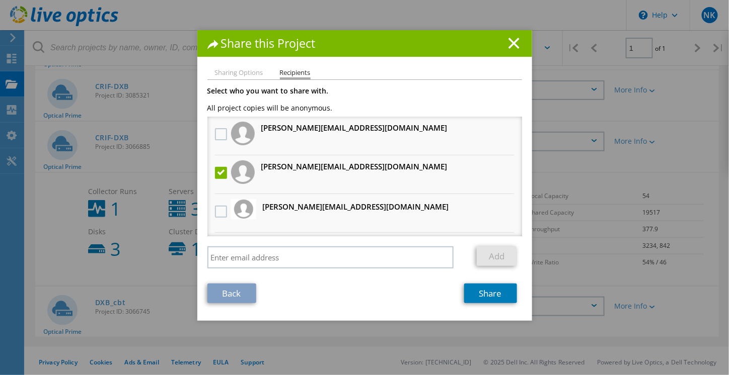
click at [219, 171] on label at bounding box center [222, 173] width 15 height 12
click at [0, 0] on input "checkbox" at bounding box center [0, 0] width 0 height 0
click at [218, 132] on label at bounding box center [222, 134] width 15 height 12
click at [0, 0] on rajeshcoludboxtechnologiesae"] "checkbox" at bounding box center [0, 0] width 0 height 0
click at [487, 296] on link "Share" at bounding box center [490, 294] width 53 height 20
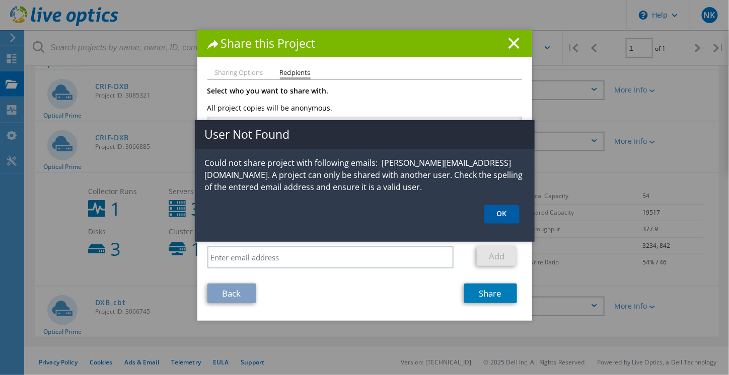
click at [498, 212] on link "OK" at bounding box center [501, 214] width 35 height 19
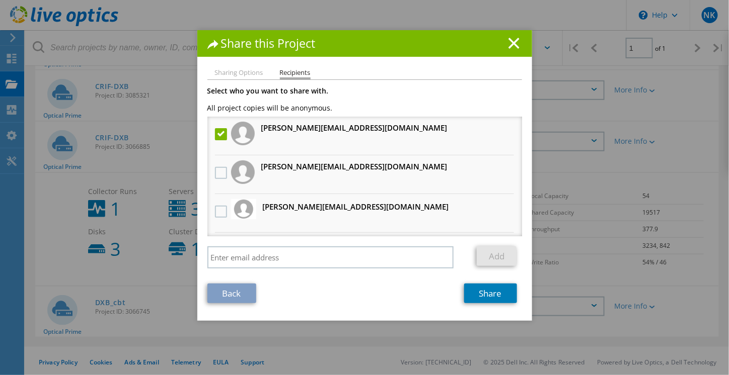
click at [219, 135] on label at bounding box center [222, 134] width 15 height 12
click at [0, 0] on rajeshcoludboxtechnologiesae"] "checkbox" at bounding box center [0, 0] width 0 height 0
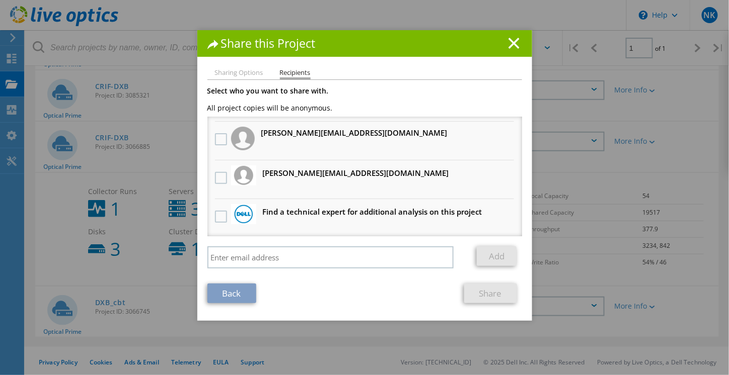
scroll to position [0, 0]
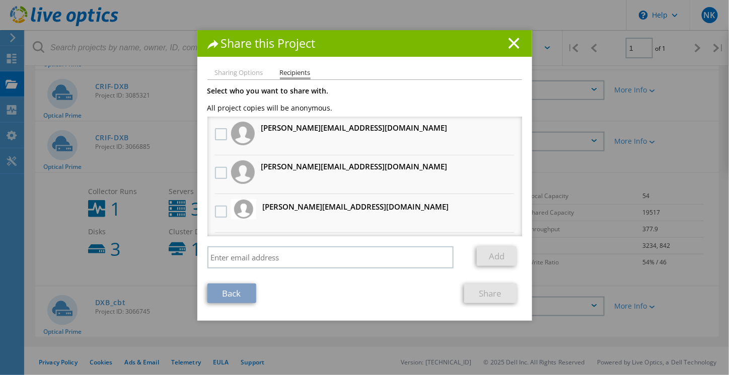
click at [337, 128] on h3 "[PERSON_NAME][EMAIL_ADDRESS][DOMAIN_NAME]" at bounding box center [354, 128] width 186 height 13
click at [216, 170] on label at bounding box center [222, 173] width 15 height 12
click at [0, 0] on input "checkbox" at bounding box center [0, 0] width 0 height 0
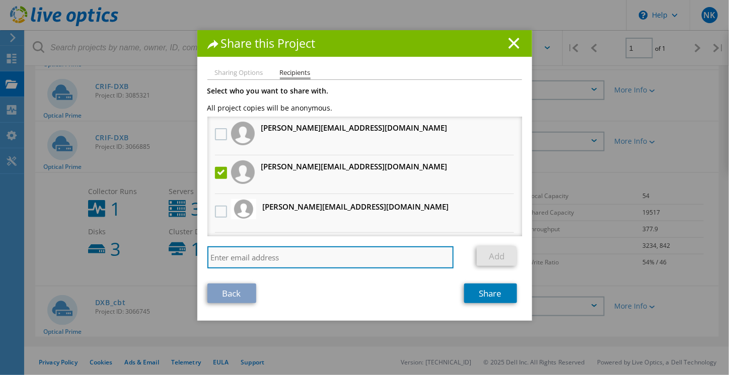
click at [291, 257] on input "search" at bounding box center [330, 258] width 247 height 22
paste input "[PERSON_NAME]."
click at [244, 259] on input "[PERSON_NAME]." at bounding box center [330, 258] width 247 height 22
click at [366, 256] on input "rajesh@cloudboxtechnologies." at bounding box center [330, 258] width 247 height 22
type input "[EMAIL_ADDRESS][DOMAIN_NAME]"
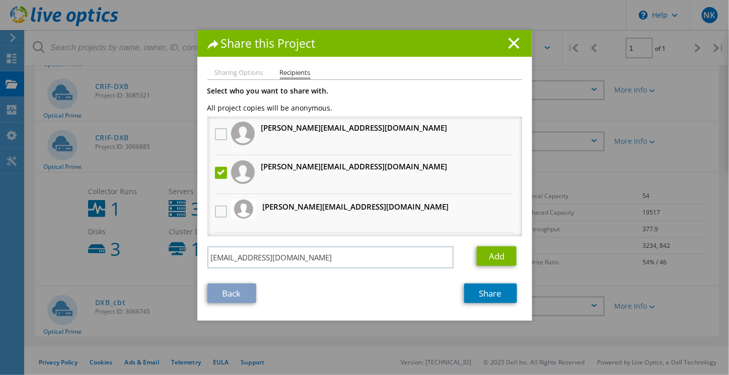
click at [218, 175] on label at bounding box center [222, 173] width 15 height 12
click at [0, 0] on input "checkbox" at bounding box center [0, 0] width 0 height 0
click at [501, 254] on link "Add" at bounding box center [496, 257] width 40 height 20
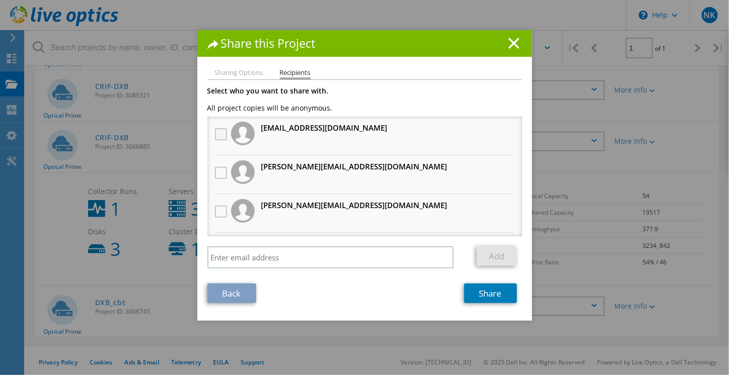
click at [216, 130] on label at bounding box center [222, 134] width 15 height 12
click at [0, 0] on rajeshcloudboxtechnologiescom"] "checkbox" at bounding box center [0, 0] width 0 height 0
click at [485, 297] on link "Share" at bounding box center [490, 294] width 53 height 20
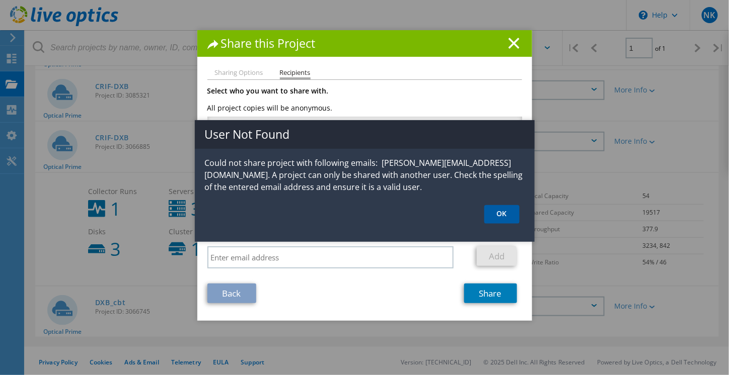
click at [504, 219] on link "OK" at bounding box center [501, 214] width 35 height 19
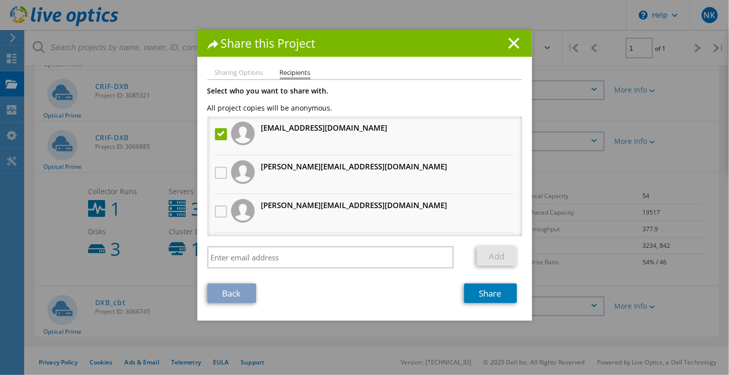
click at [261, 129] on h3 "[EMAIL_ADDRESS][DOMAIN_NAME]" at bounding box center [324, 128] width 126 height 13
click at [469, 288] on link "Share" at bounding box center [490, 294] width 53 height 20
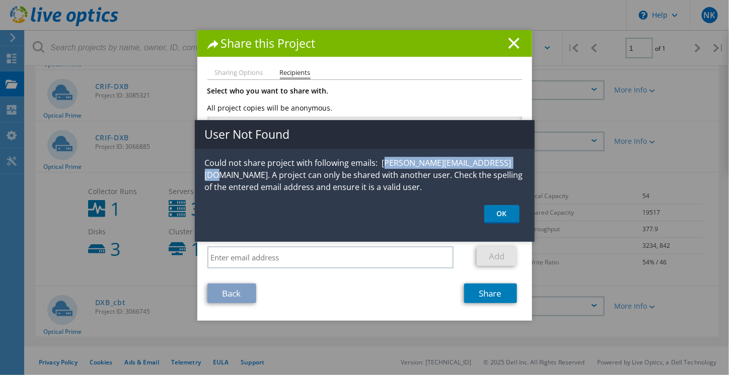
drag, startPoint x: 384, startPoint y: 163, endPoint x: 510, endPoint y: 164, distance: 126.3
click at [510, 164] on p "Could not share project with following emails: [PERSON_NAME][EMAIL_ADDRESS][DOM…" at bounding box center [365, 175] width 340 height 36
copy p "[PERSON_NAME][EMAIL_ADDRESS][DOMAIN_NAME]"
drag, startPoint x: 495, startPoint y: 208, endPoint x: 458, endPoint y: 223, distance: 39.2
click at [495, 208] on link "OK" at bounding box center [501, 214] width 35 height 19
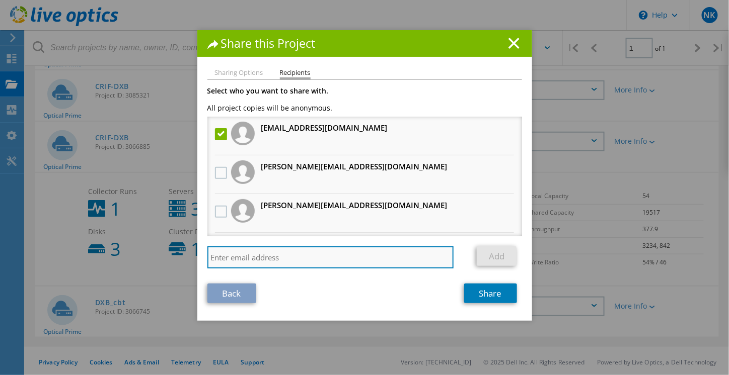
click at [253, 251] on input "search" at bounding box center [330, 258] width 247 height 22
paste input "cloudboxtechnologies"
click at [208, 259] on input "cloudboxtechnologies" at bounding box center [330, 258] width 247 height 22
click at [334, 262] on input "rajesh@cloudboxtechnologies" at bounding box center [330, 258] width 247 height 22
type input "[EMAIL_ADDRESS][DOMAIN_NAME]"
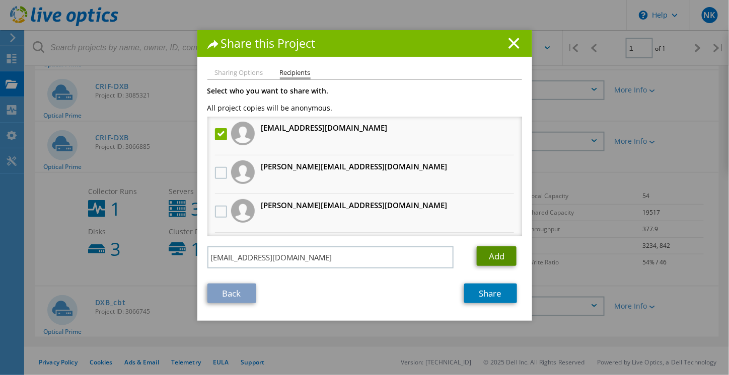
click at [495, 252] on link "Add" at bounding box center [496, 257] width 40 height 20
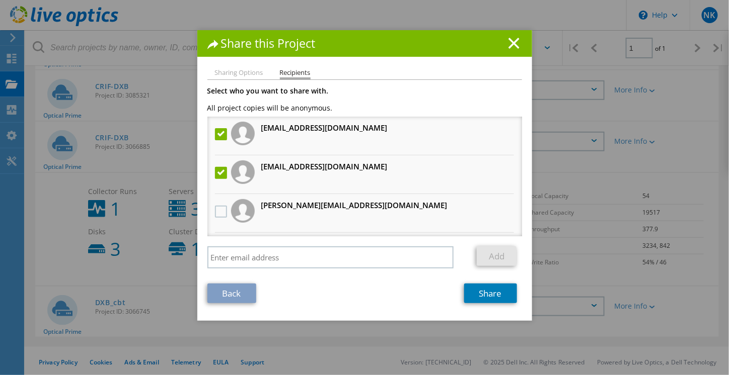
click at [220, 170] on label at bounding box center [222, 173] width 15 height 12
click at [0, 0] on rajeshcloudboxtechnologiescom"] "checkbox" at bounding box center [0, 0] width 0 height 0
click at [481, 289] on link "Share" at bounding box center [490, 294] width 53 height 20
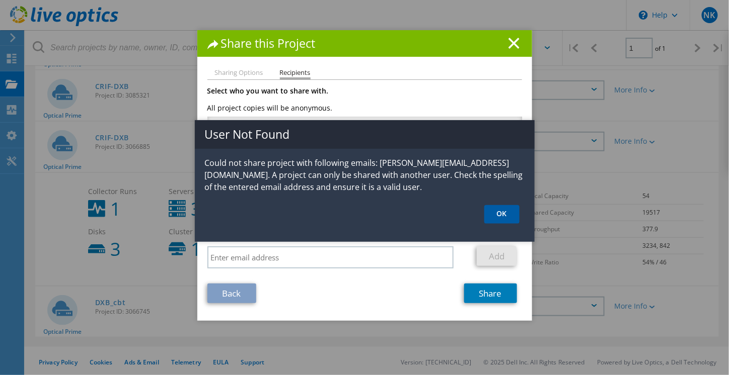
click at [499, 218] on link "OK" at bounding box center [501, 214] width 35 height 19
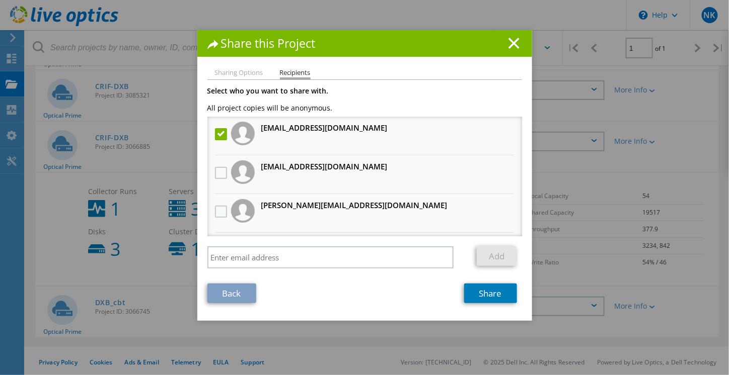
click at [227, 69] on li "Sharing Options" at bounding box center [239, 73] width 48 height 8
click at [215, 133] on label at bounding box center [222, 134] width 15 height 12
click at [0, 0] on input "checkbox" at bounding box center [0, 0] width 0 height 0
click at [509, 41] on line at bounding box center [514, 43] width 10 height 10
